Goal: Information Seeking & Learning: Learn about a topic

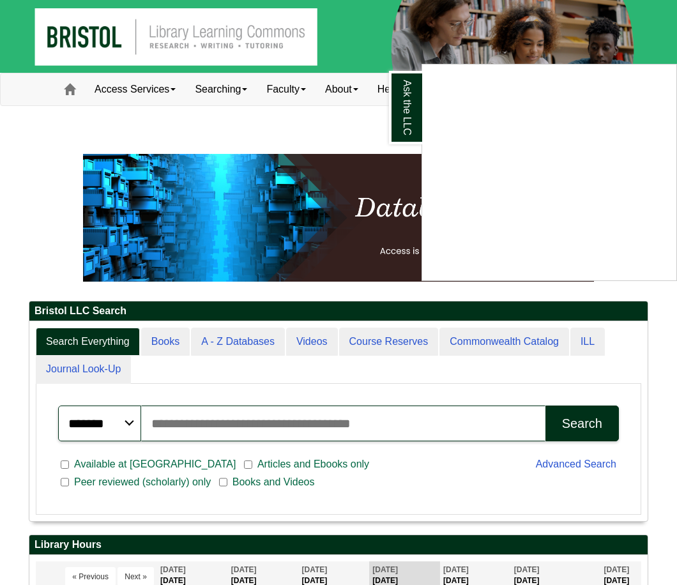
click at [356, 92] on div "Ask the LLC" at bounding box center [338, 292] width 677 height 585
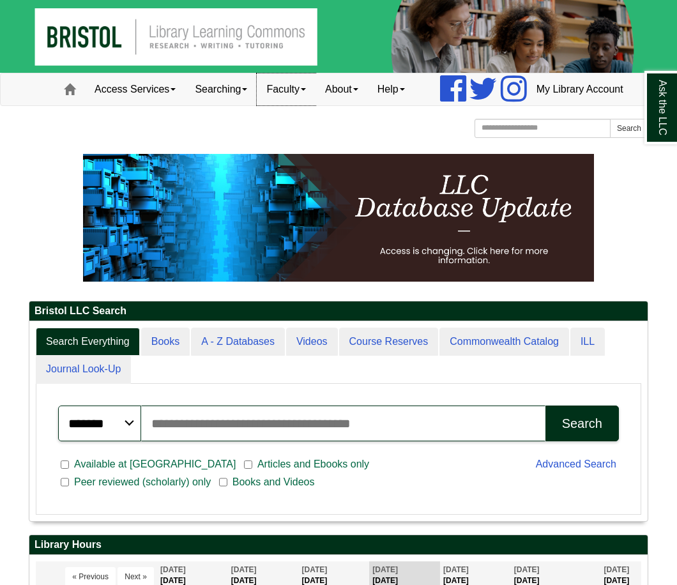
click at [266, 105] on link "Faculty" at bounding box center [286, 89] width 59 height 32
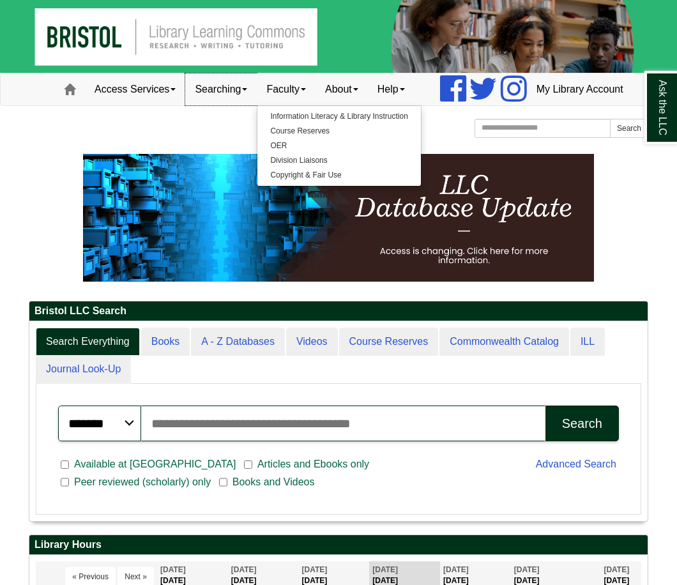
click at [197, 105] on link "Searching" at bounding box center [221, 89] width 72 height 32
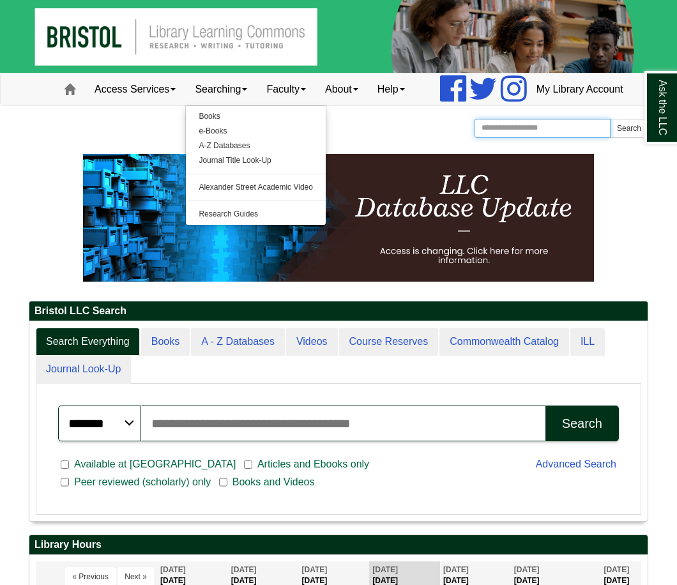
click at [532, 138] on input "Search the Website" at bounding box center [543, 128] width 136 height 19
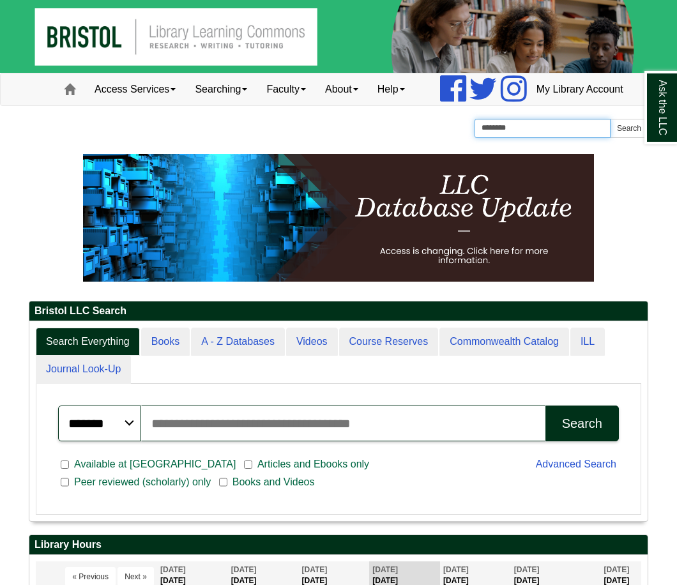
type input "********"
click at [610, 119] on button "Search" at bounding box center [629, 128] width 38 height 19
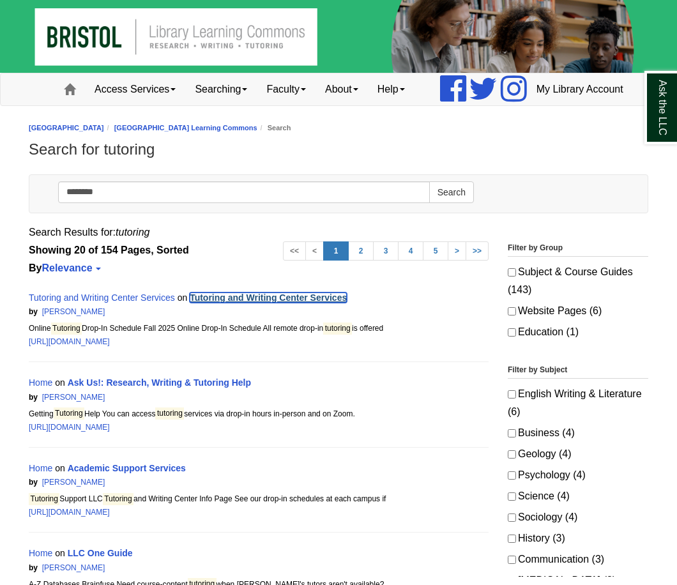
click at [316, 303] on link "Tutoring and Writing Center Services" at bounding box center [268, 298] width 157 height 10
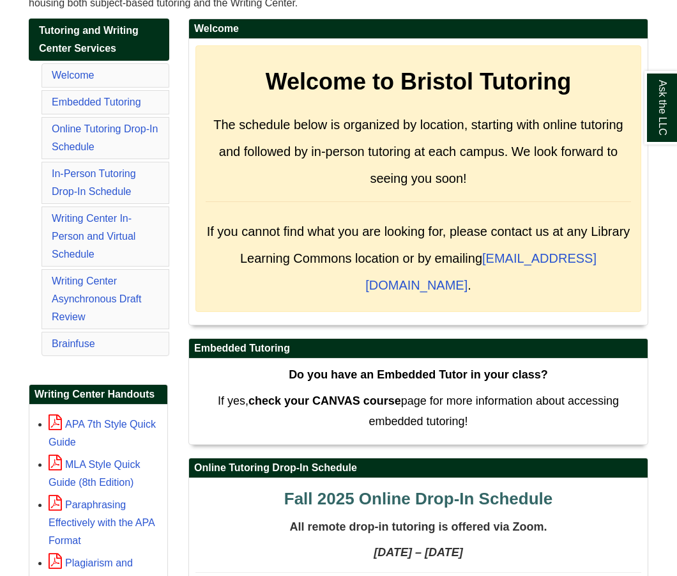
scroll to position [192, 0]
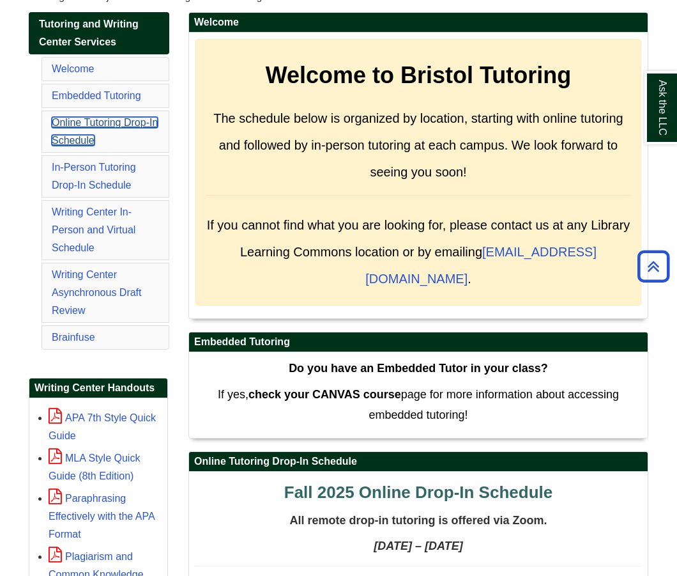
click at [81, 146] on link "Online Tutoring Drop-In Schedule" at bounding box center [105, 131] width 106 height 29
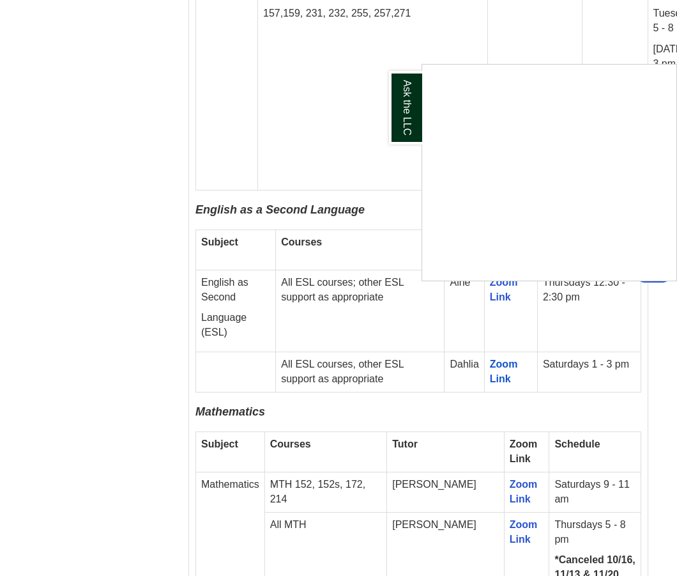
scroll to position [2117, 0]
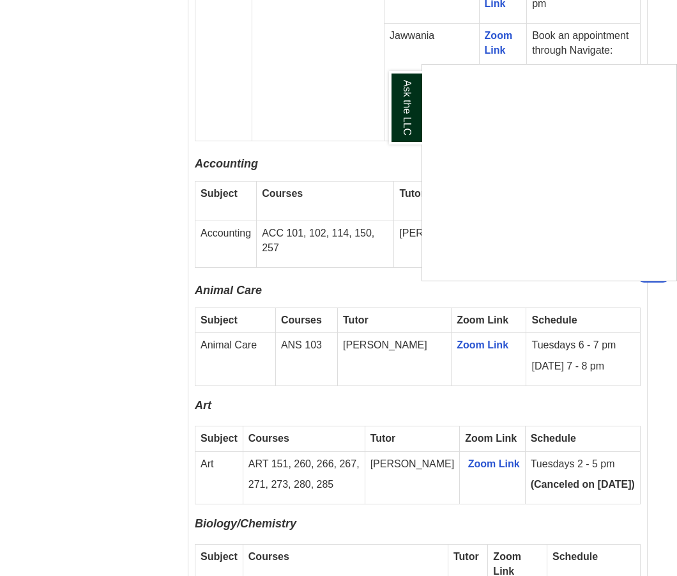
drag, startPoint x: 40, startPoint y: 430, endPoint x: 69, endPoint y: 315, distance: 118.7
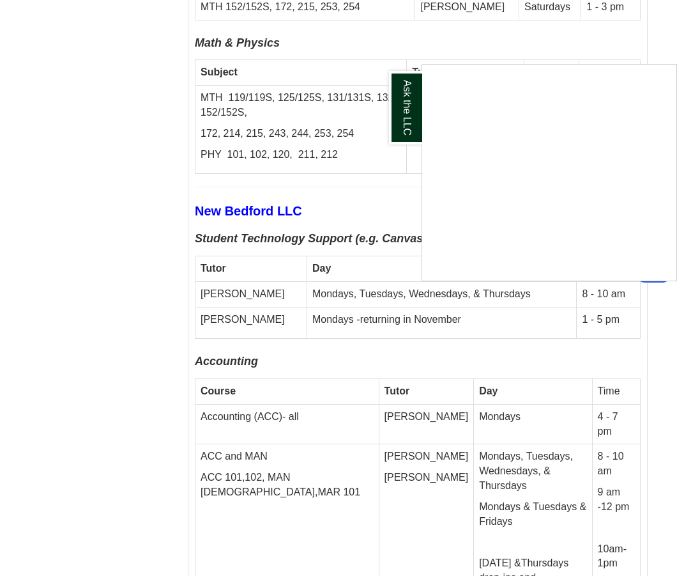
scroll to position [5179, 1]
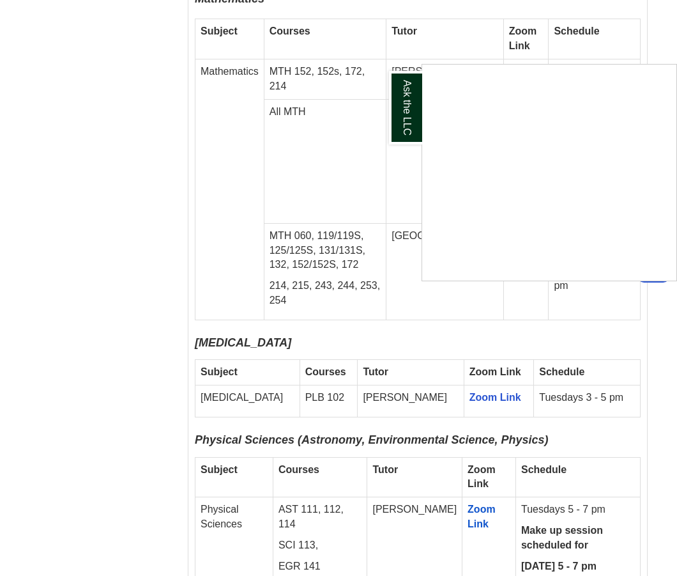
drag, startPoint x: 137, startPoint y: 484, endPoint x: 152, endPoint y: 370, distance: 114.7
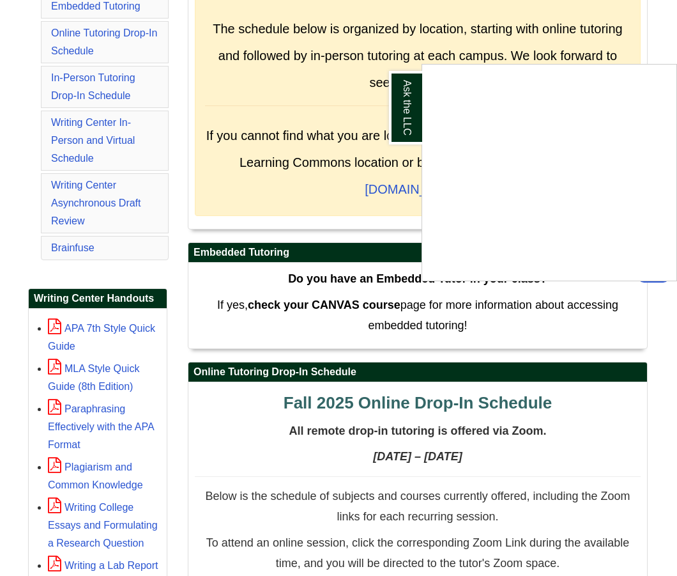
drag, startPoint x: 152, startPoint y: 370, endPoint x: 146, endPoint y: 265, distance: 104.9
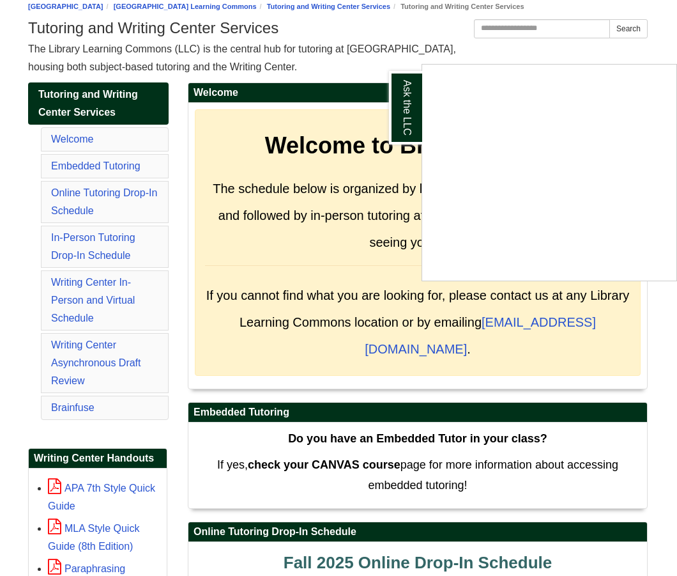
click at [72, 227] on div "Ask the LLC" at bounding box center [338, 288] width 677 height 576
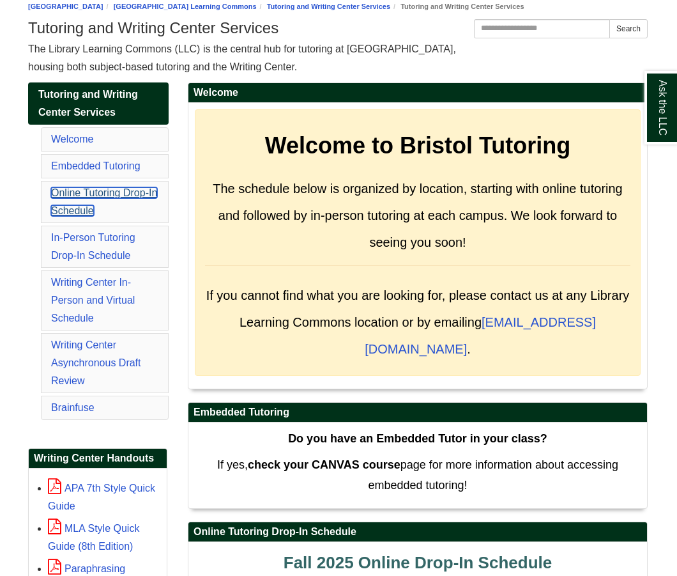
click at [72, 216] on link "Online Tutoring Drop-In Schedule" at bounding box center [104, 201] width 106 height 29
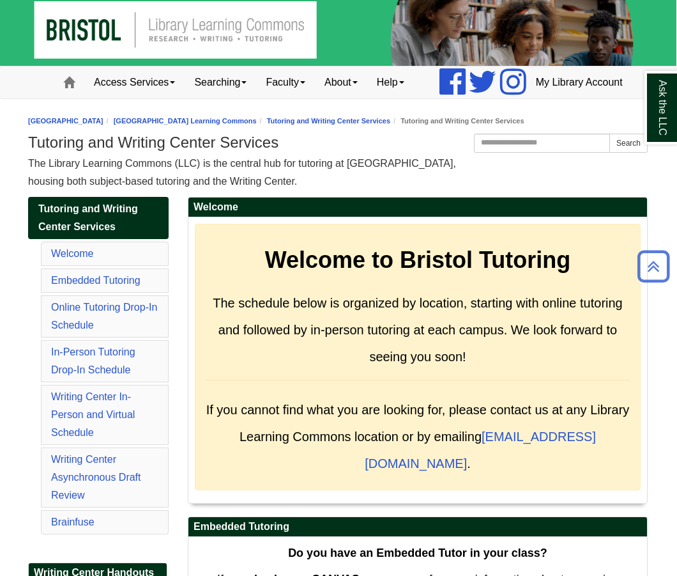
scroll to position [0, 1]
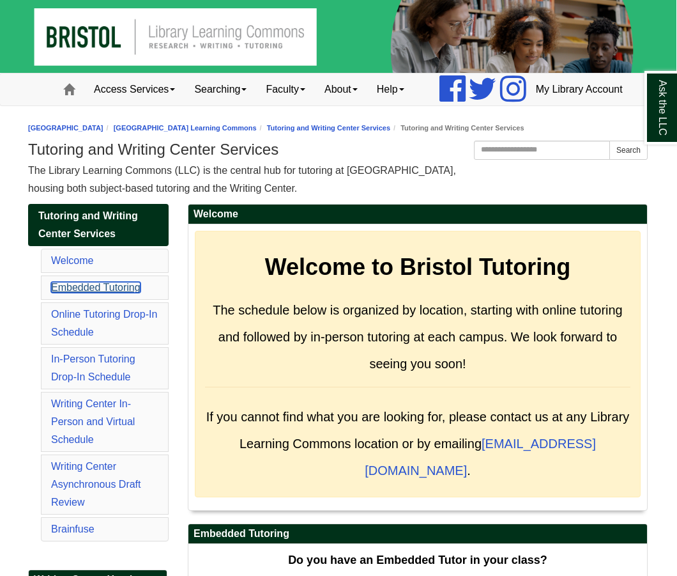
click at [63, 293] on link "Embedded Tutoring" at bounding box center [95, 287] width 89 height 11
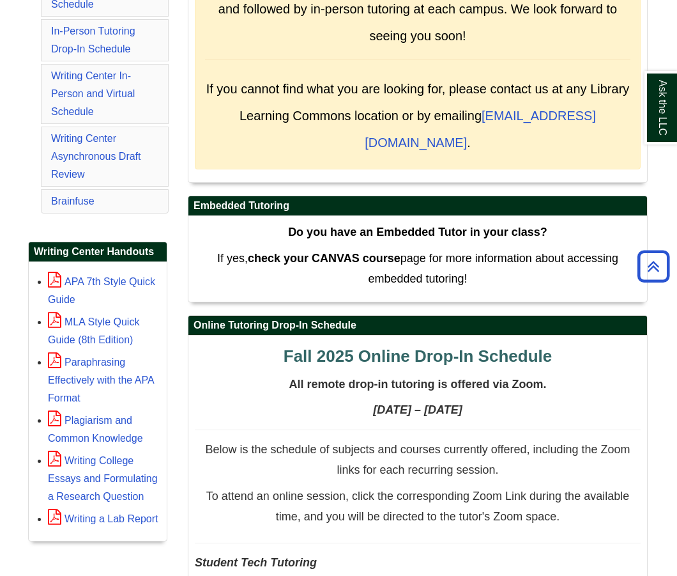
scroll to position [145, 1]
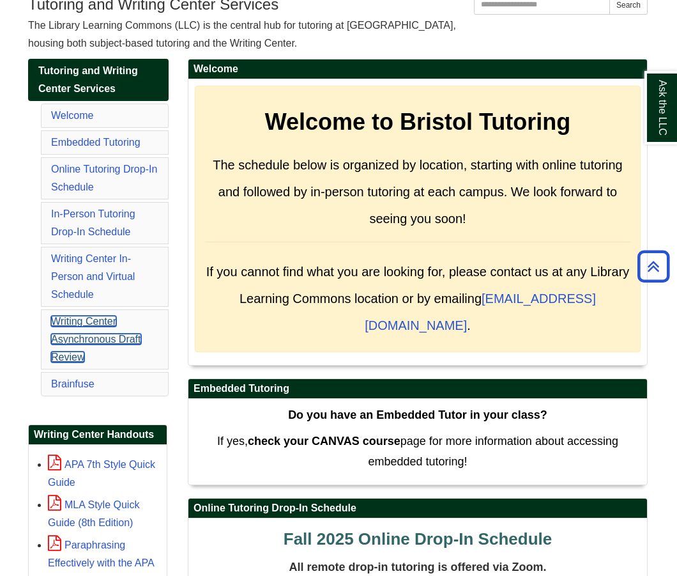
click at [93, 356] on link "Writing Center Asynchronous Draft Review" at bounding box center [96, 339] width 90 height 47
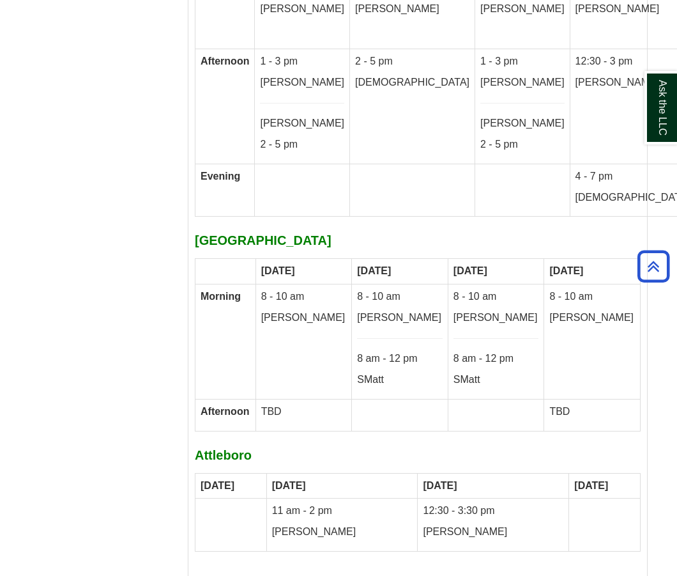
scroll to position [7709, 1]
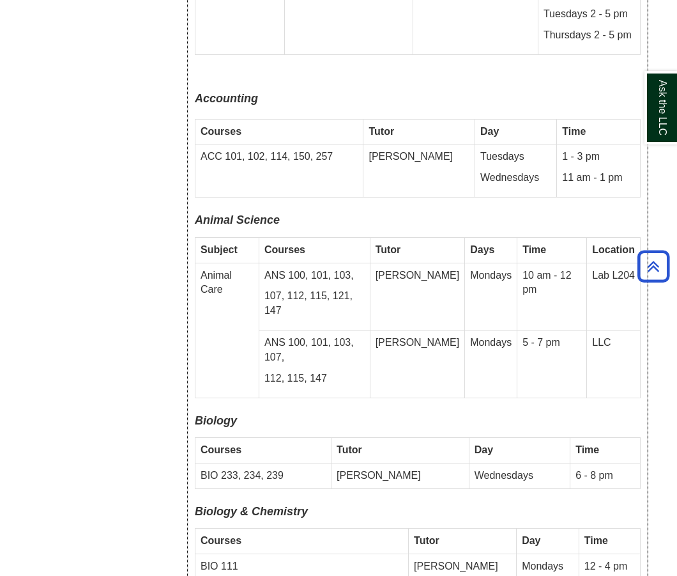
drag, startPoint x: 379, startPoint y: 424, endPoint x: 418, endPoint y: 299, distance: 131.0
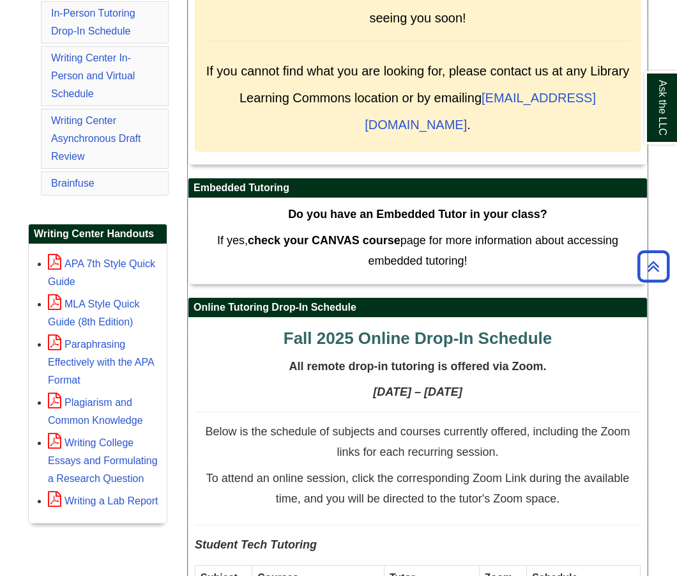
scroll to position [0, 1]
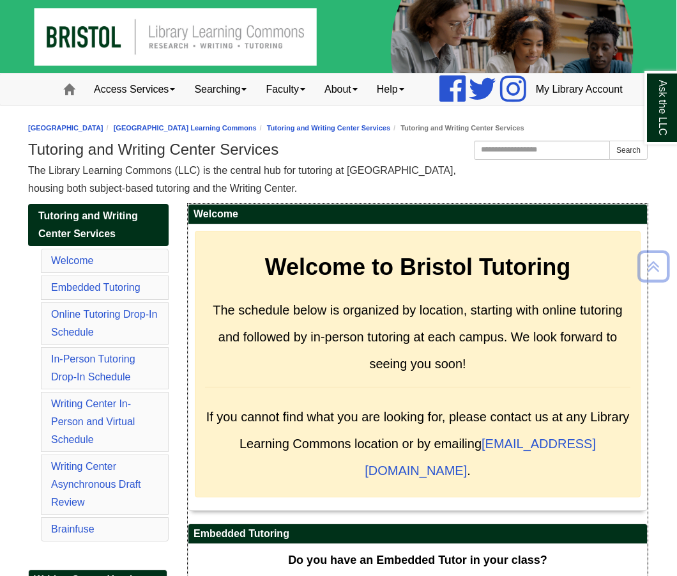
drag, startPoint x: 398, startPoint y: 340, endPoint x: 392, endPoint y: 160, distance: 180.3
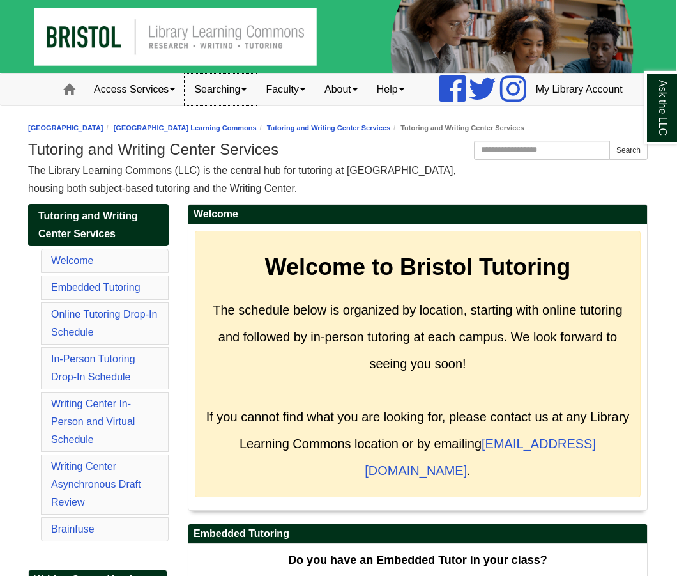
click at [212, 105] on link "Searching" at bounding box center [221, 89] width 72 height 32
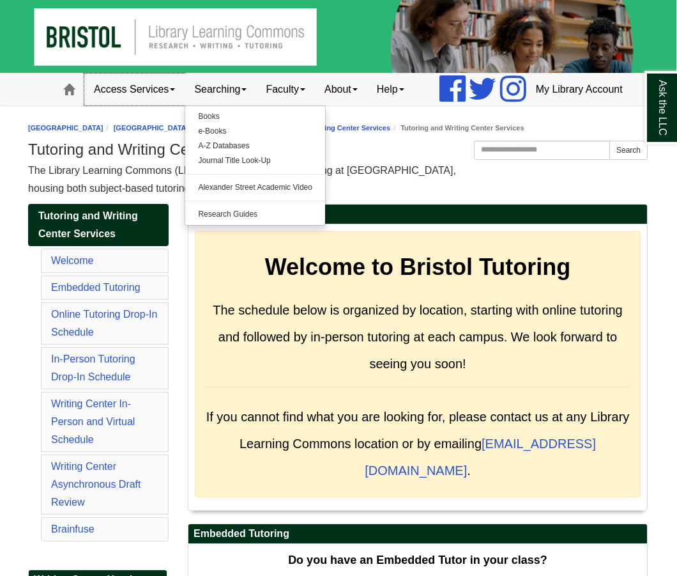
click at [84, 105] on link "Access Services" at bounding box center [134, 89] width 100 height 32
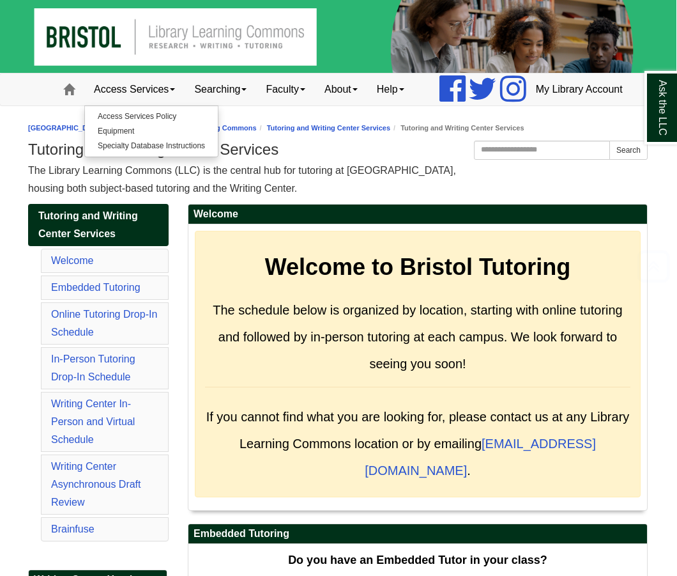
scroll to position [528, 1]
